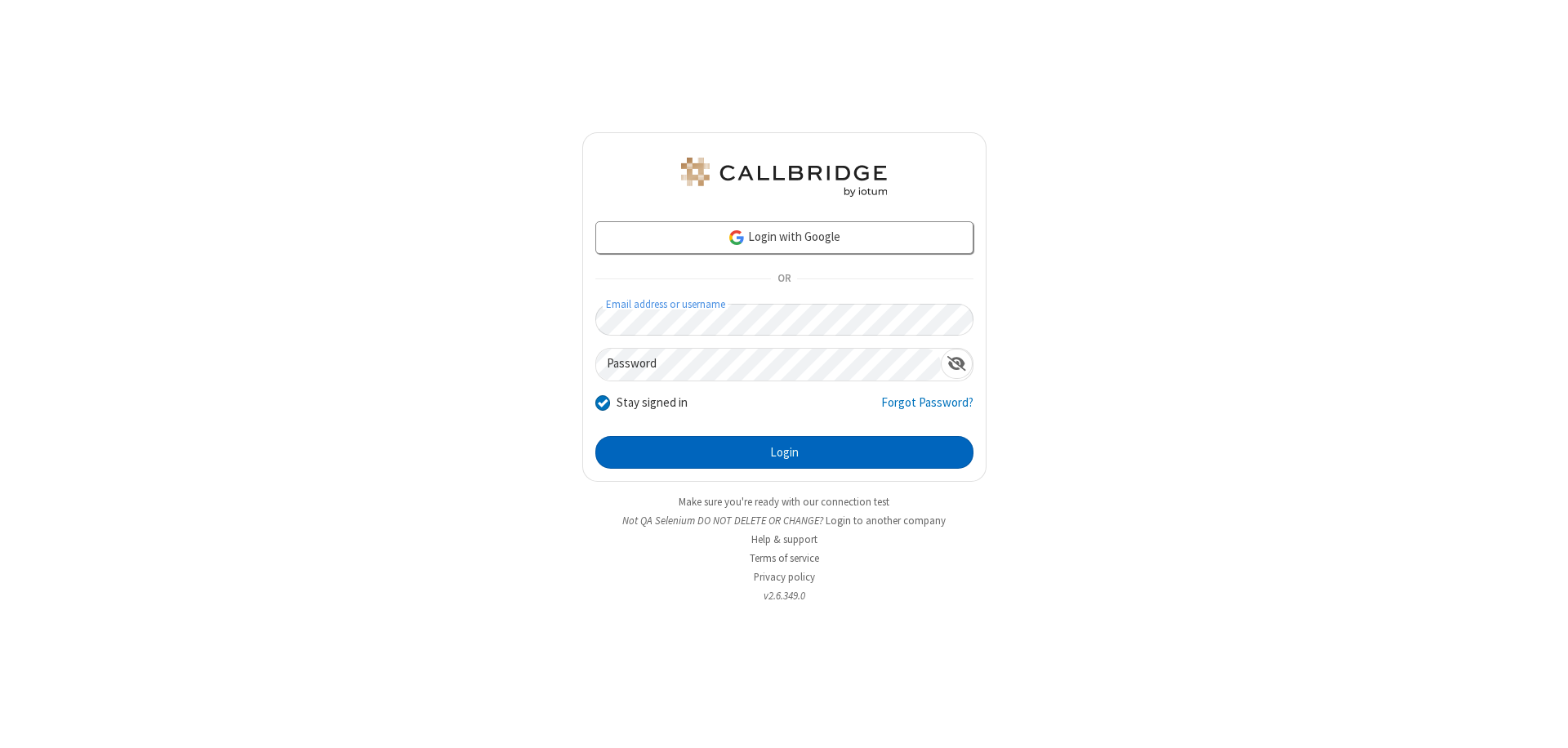
click at [784, 452] on button "Login" at bounding box center [784, 452] width 378 height 33
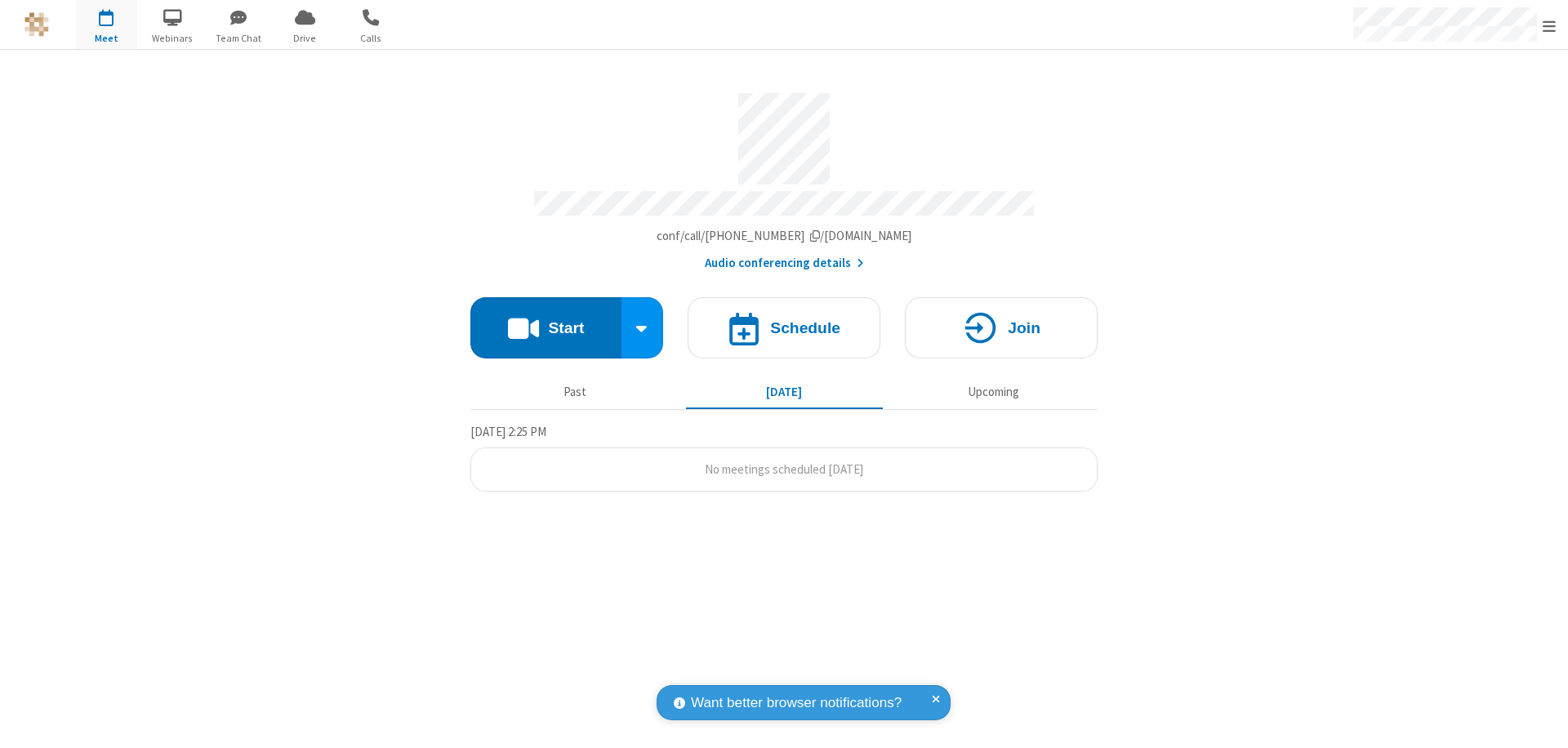
click at [545, 320] on button "Start" at bounding box center [546, 328] width 151 height 61
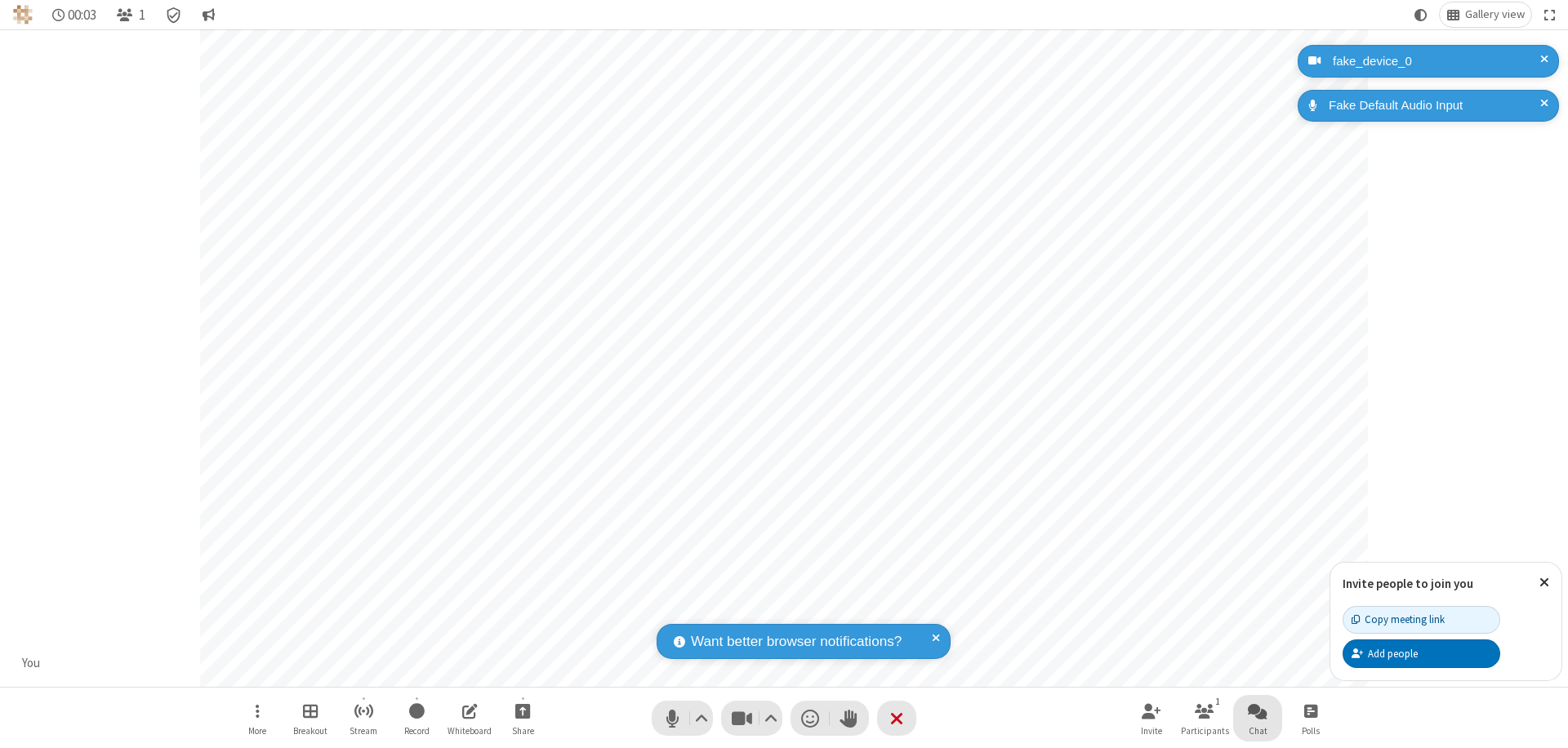
click at [1258, 711] on span "Open chat" at bounding box center [1258, 711] width 20 height 20
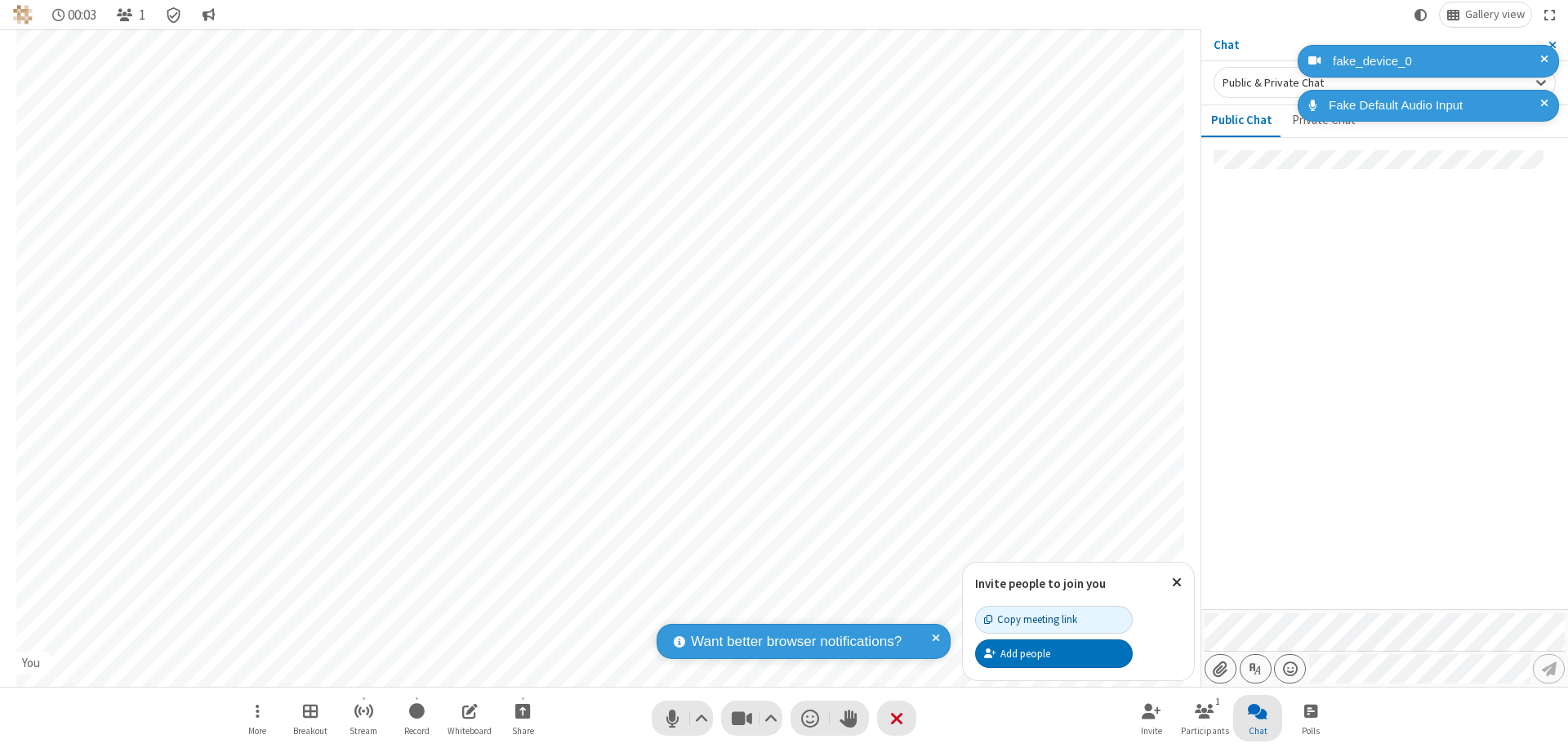
type input "C:\fakepath\doc_test.docx"
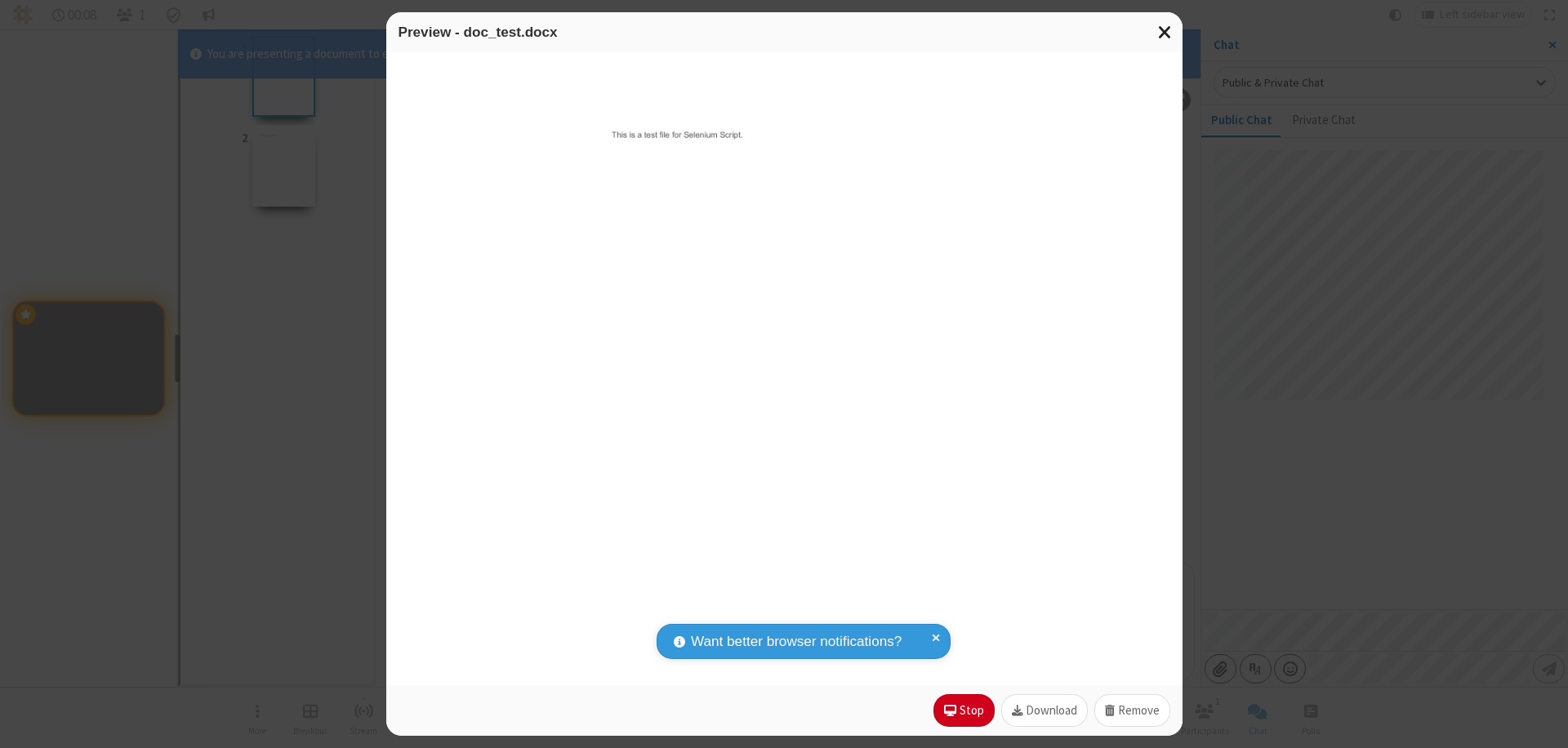
click at [1165, 32] on span "Close modal" at bounding box center [1166, 32] width 15 height 21
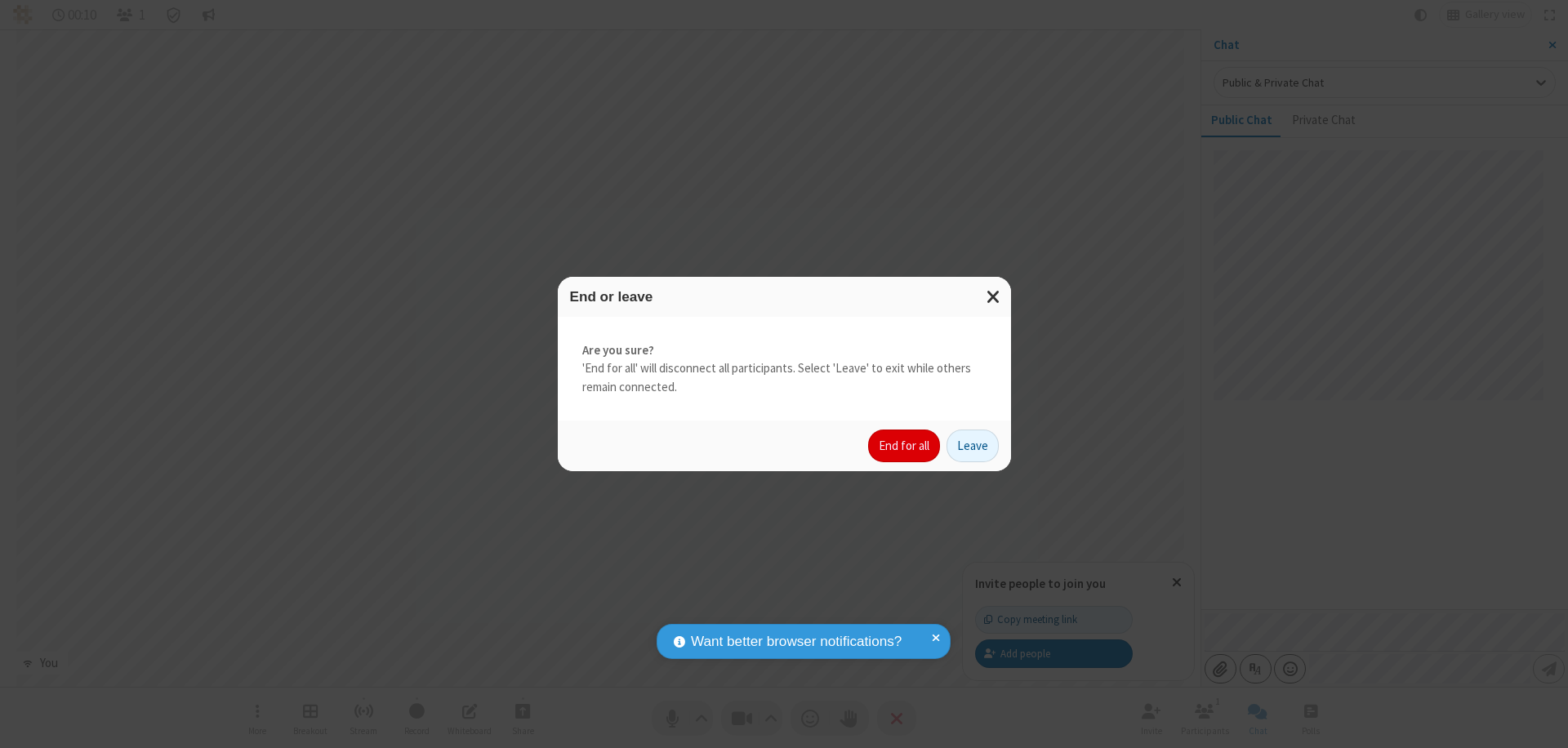
click at [905, 446] on button "End for all" at bounding box center [903, 446] width 72 height 33
